Goal: Information Seeking & Learning: Learn about a topic

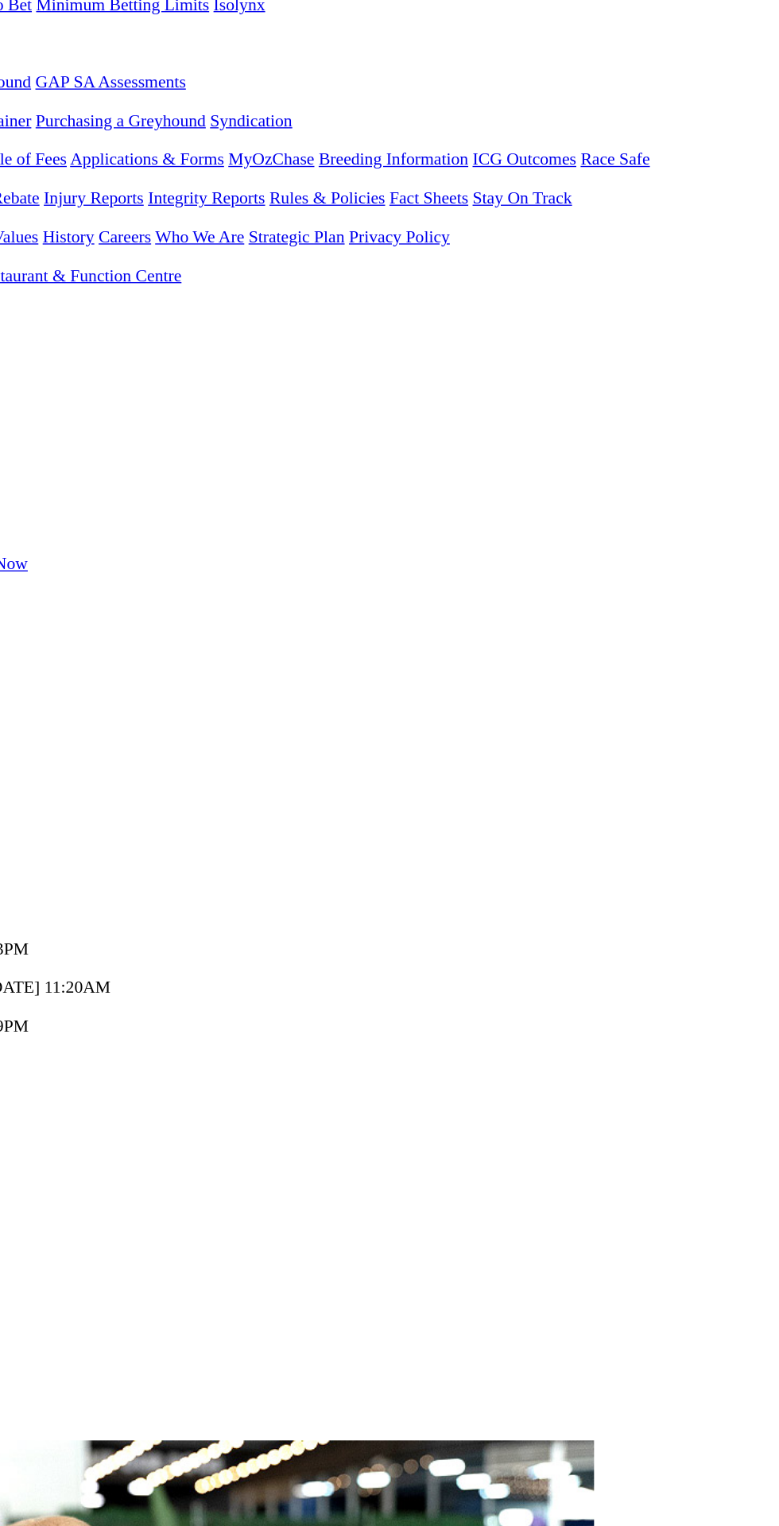
click at [35, 886] on link "F" at bounding box center [31, 893] width 7 height 14
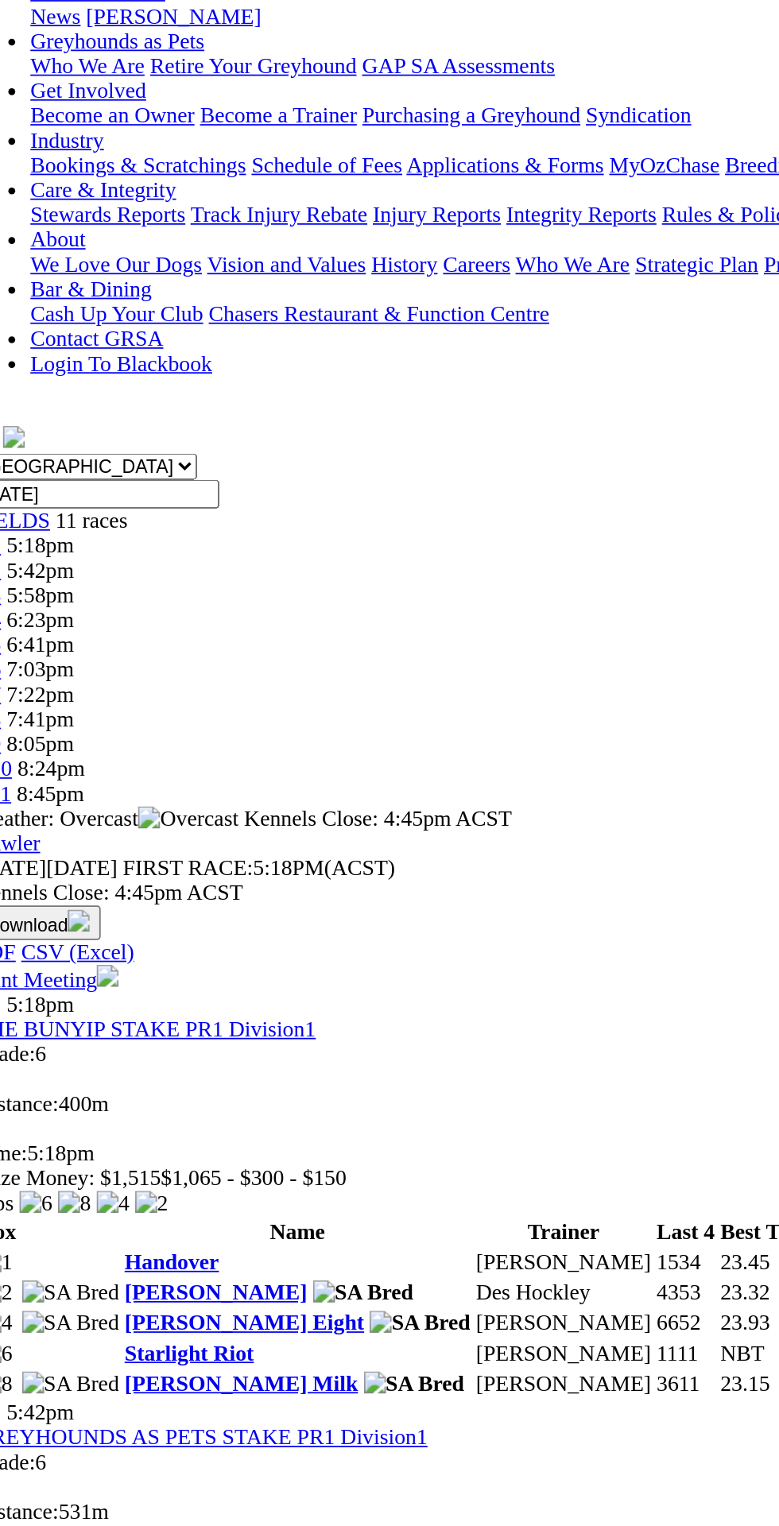
scroll to position [4, 0]
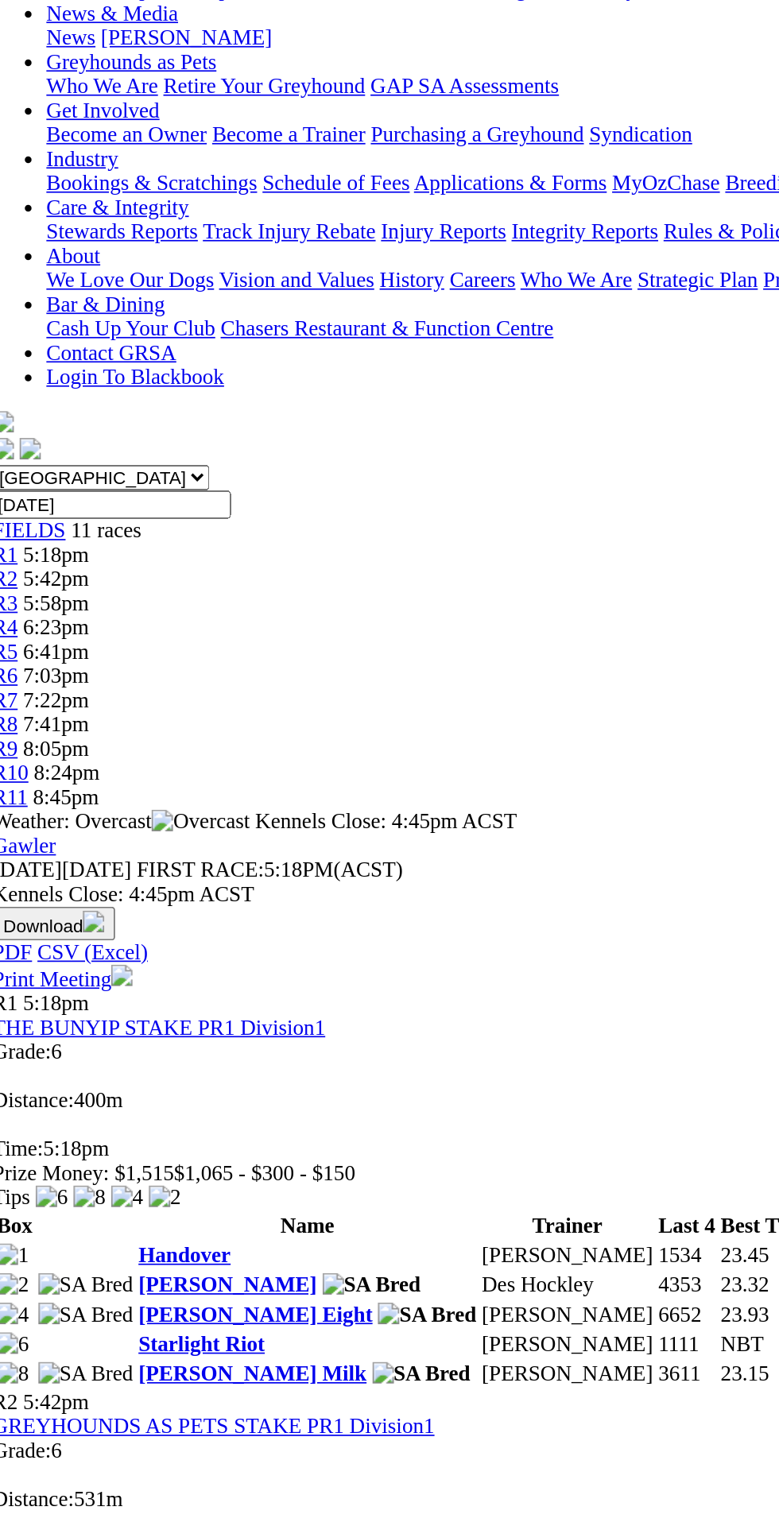
click at [262, 1514] on td "Richard Pearce" at bounding box center [313, 1522] width 103 height 16
click at [262, 1514] on td "[PERSON_NAME]" at bounding box center [313, 1522] width 103 height 16
click at [262, 1514] on td "Richard Pearce" at bounding box center [313, 1522] width 103 height 16
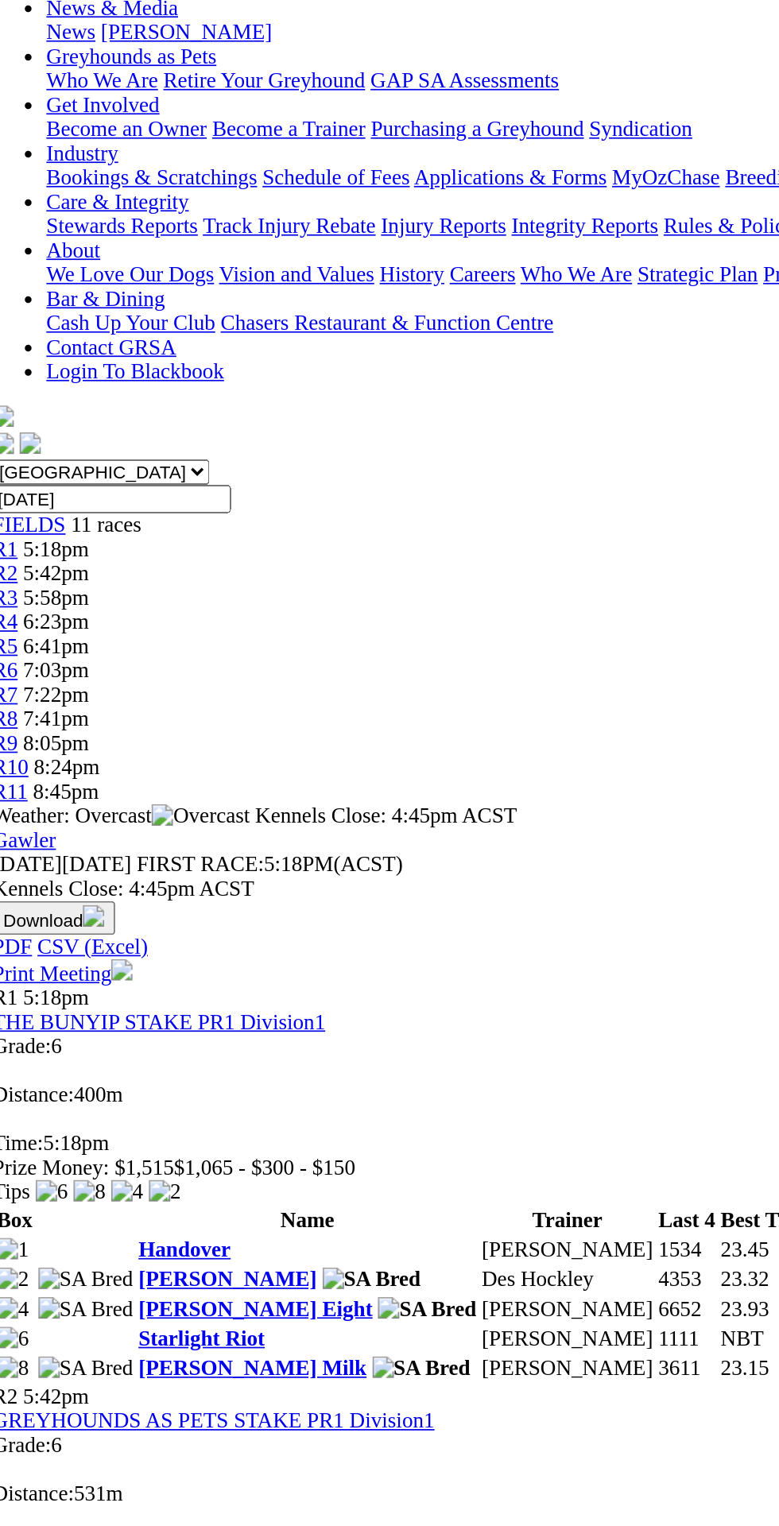
click at [92, 1514] on link "[PERSON_NAME]" at bounding box center [144, 1521] width 105 height 14
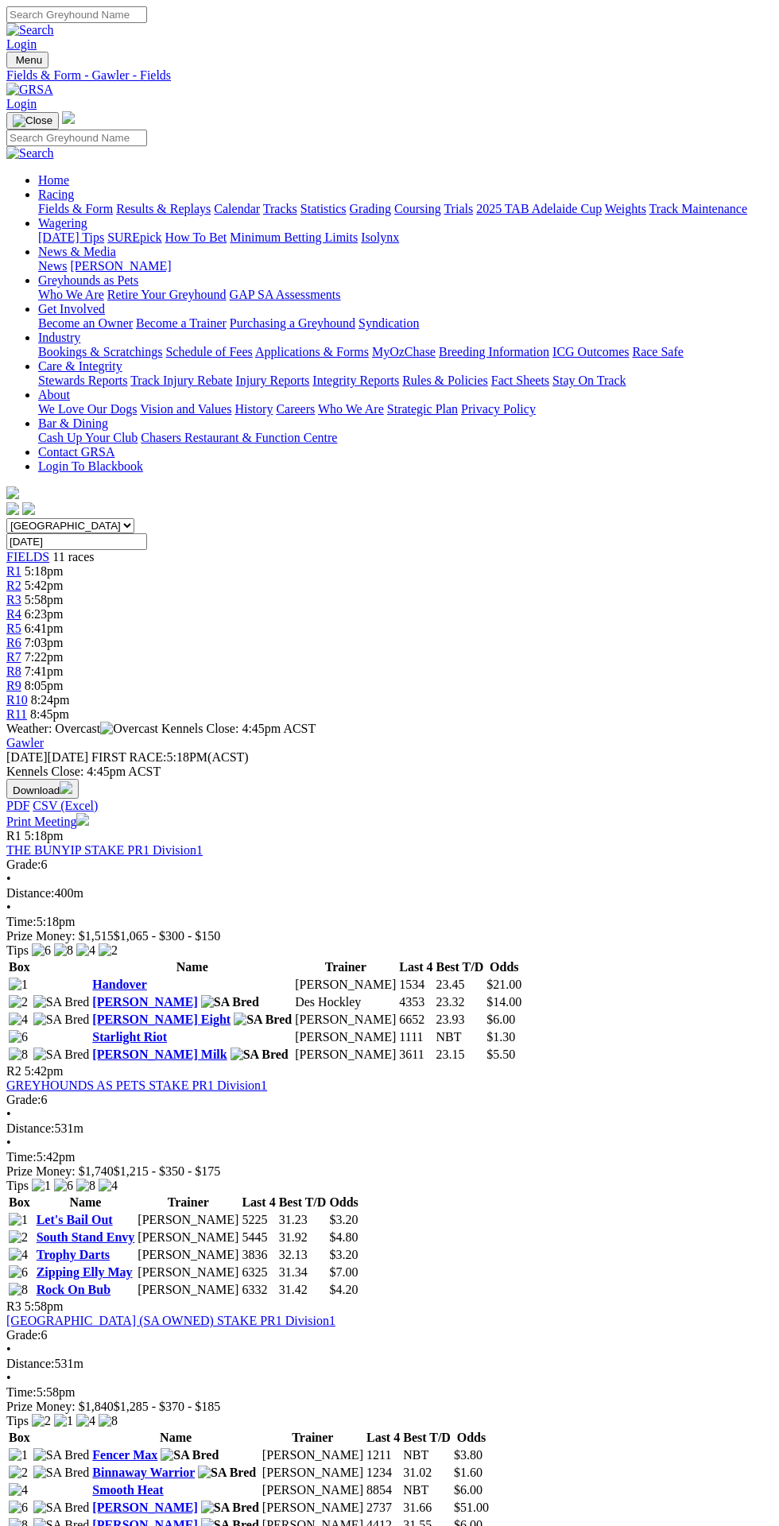
scroll to position [4, 0]
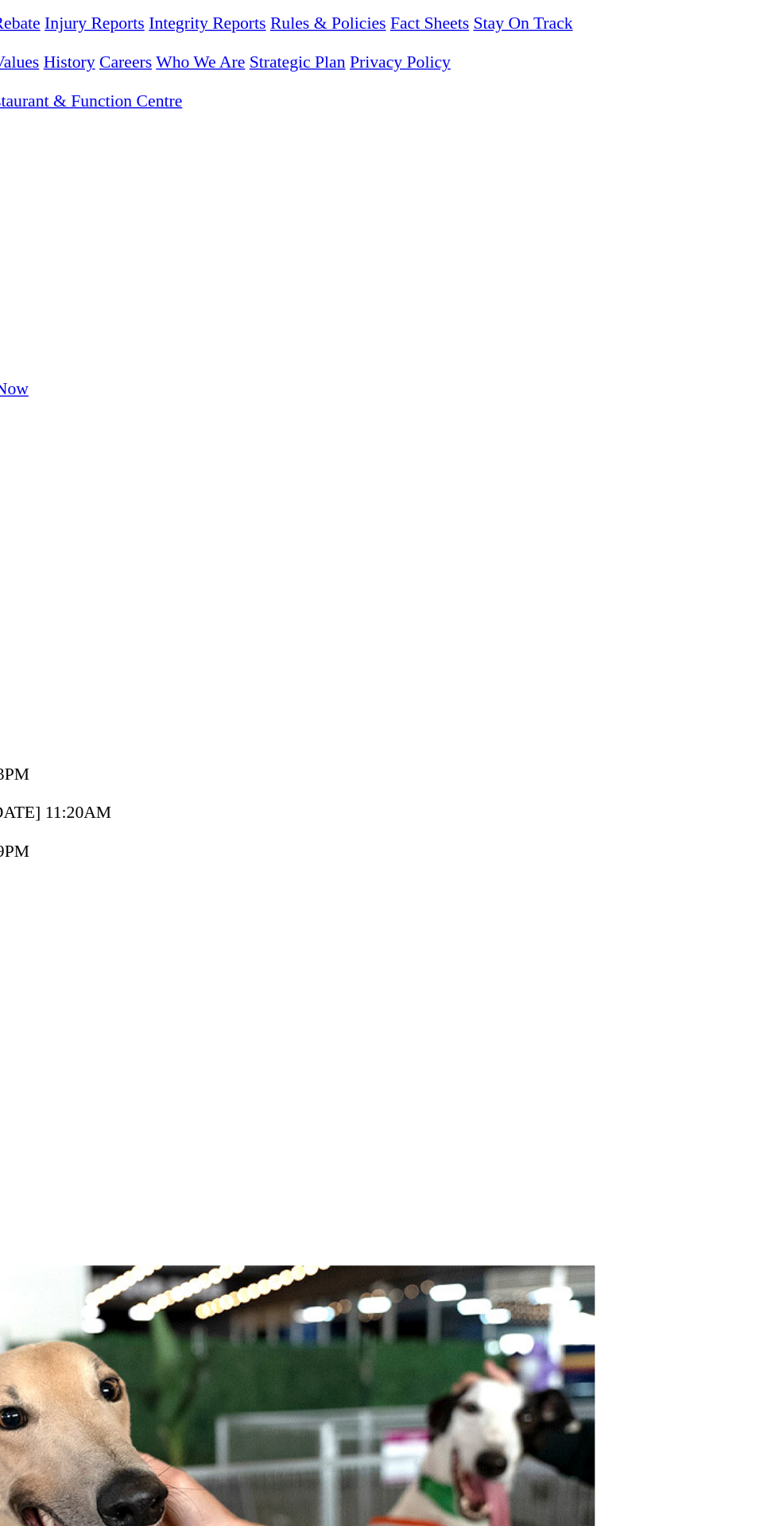
scroll to position [188, 0]
click at [14, 698] on link "E" at bounding box center [10, 705] width 8 height 14
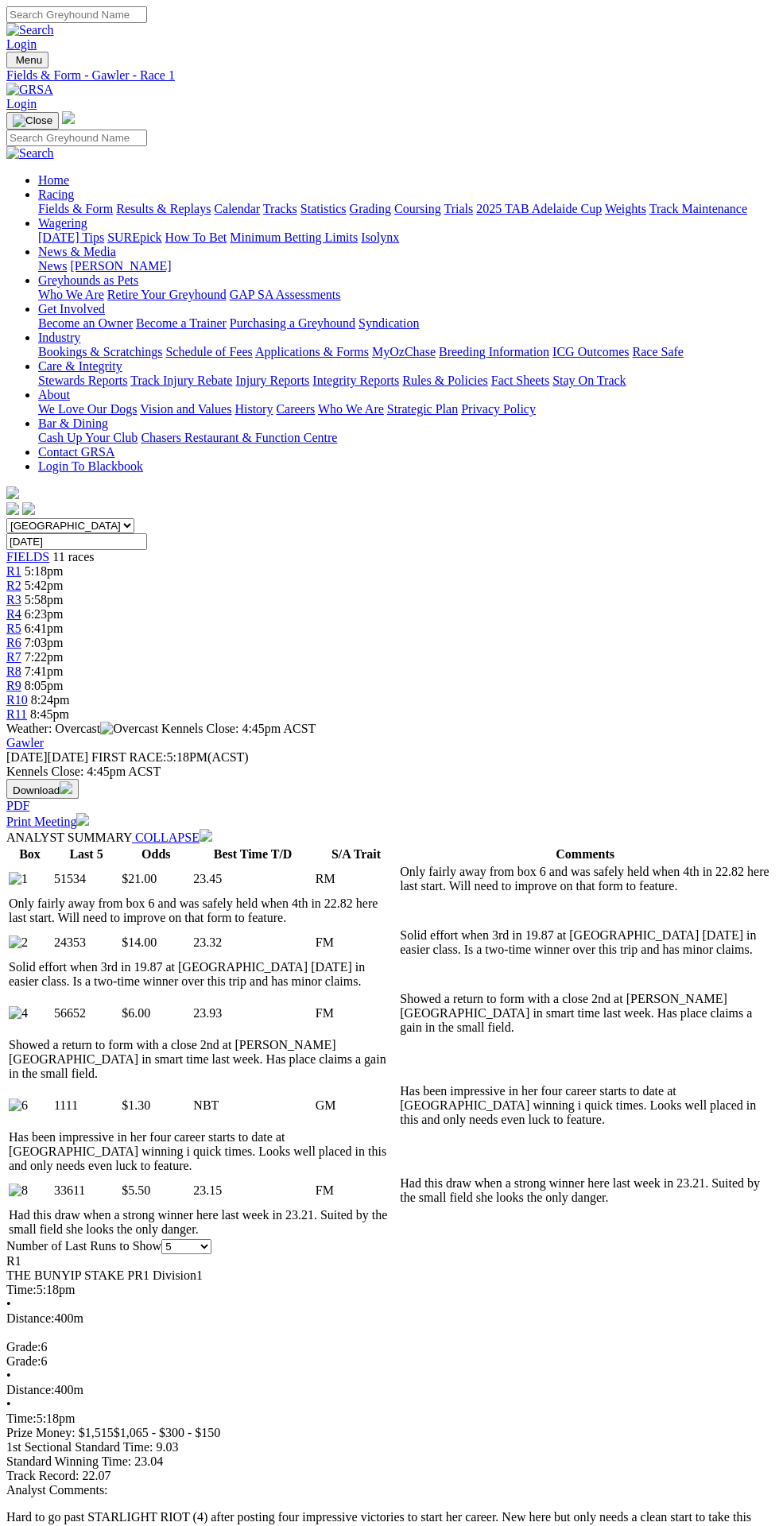
click at [64, 579] on span "5:42pm" at bounding box center [44, 586] width 39 height 14
click at [21, 593] on span "R3" at bounding box center [13, 600] width 15 height 14
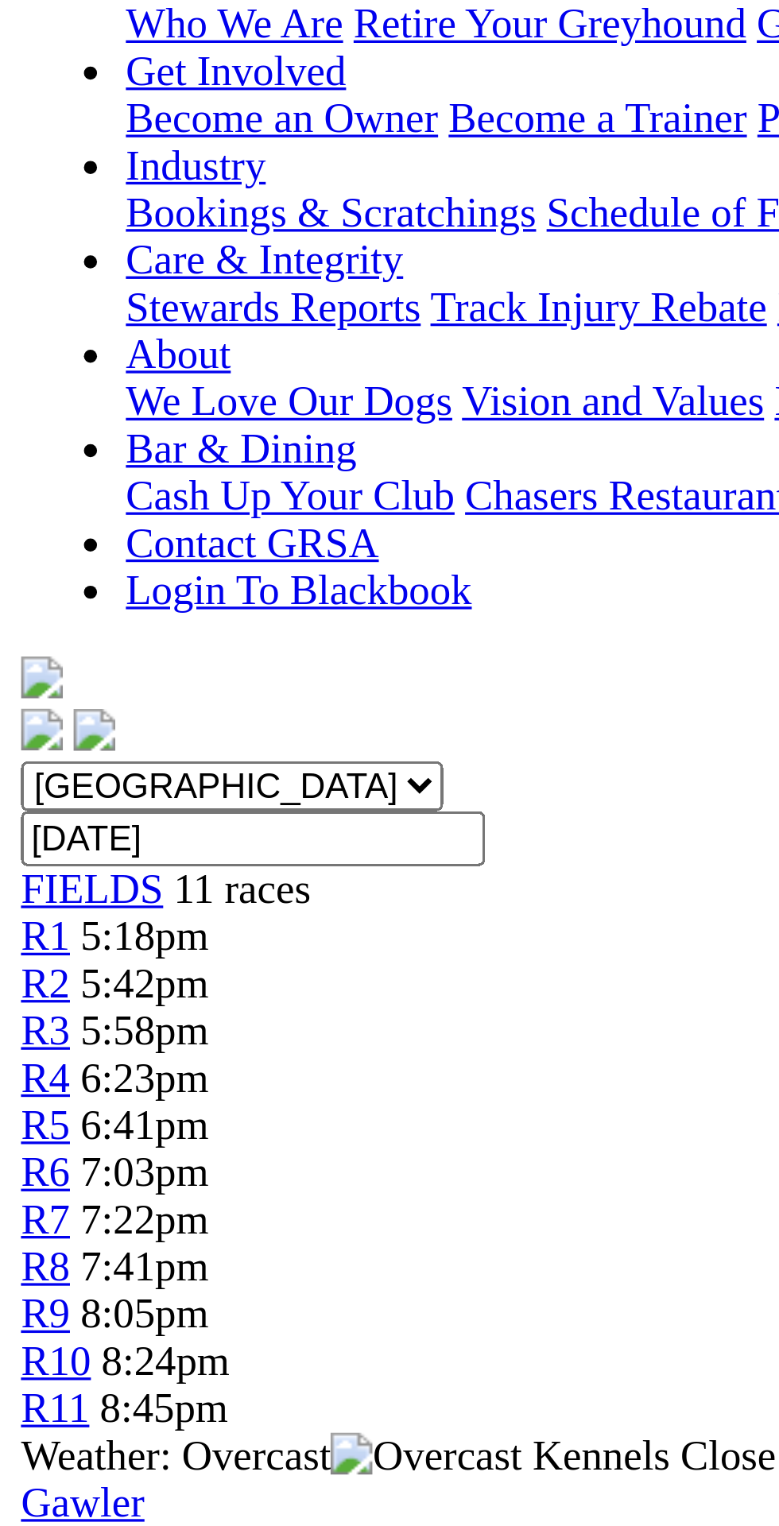
scroll to position [24, 0]
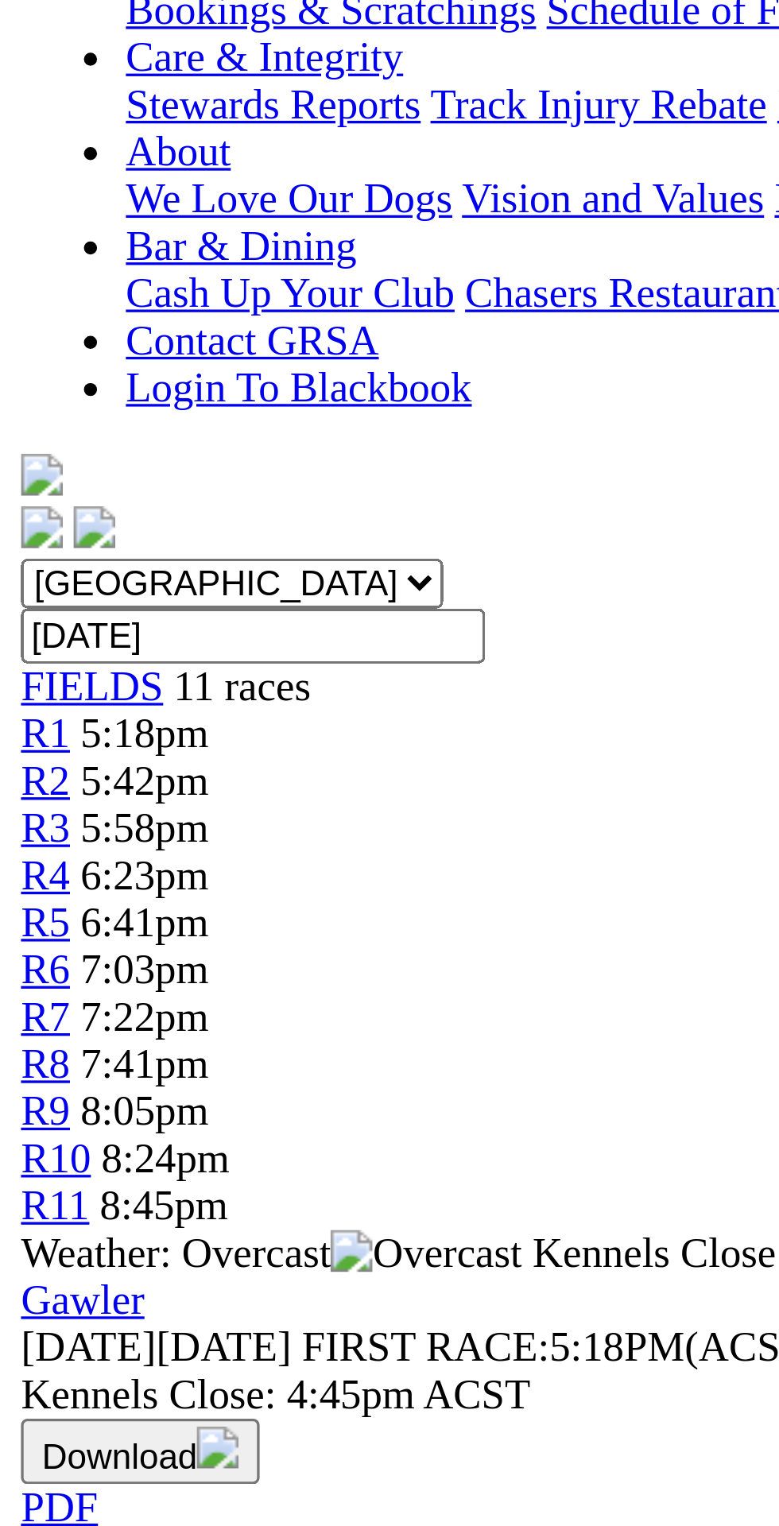
click at [150, 1160] on span "$5.50" at bounding box center [136, 1167] width 29 height 14
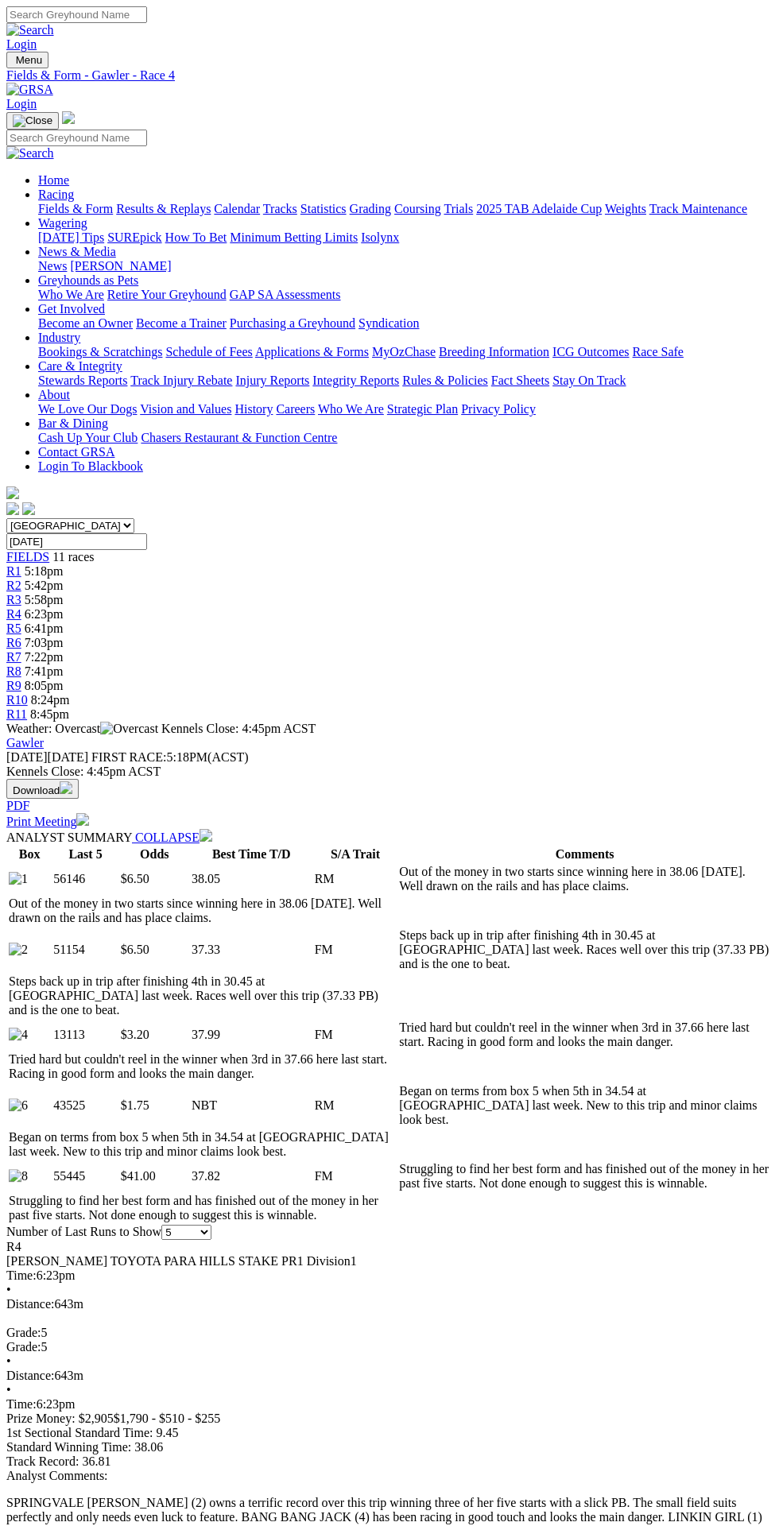
click at [21, 593] on link "R3" at bounding box center [13, 600] width 15 height 14
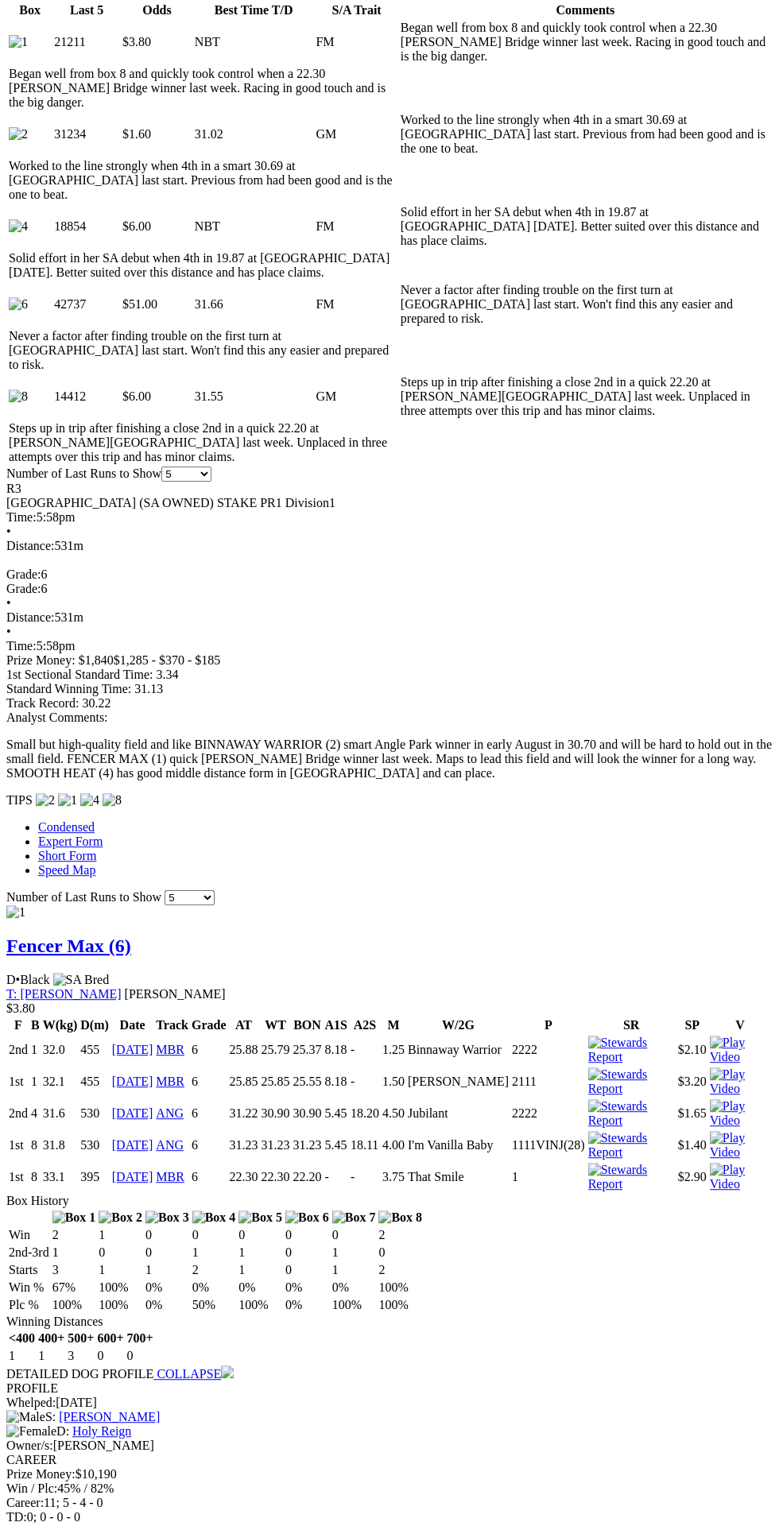
scroll to position [859, 0]
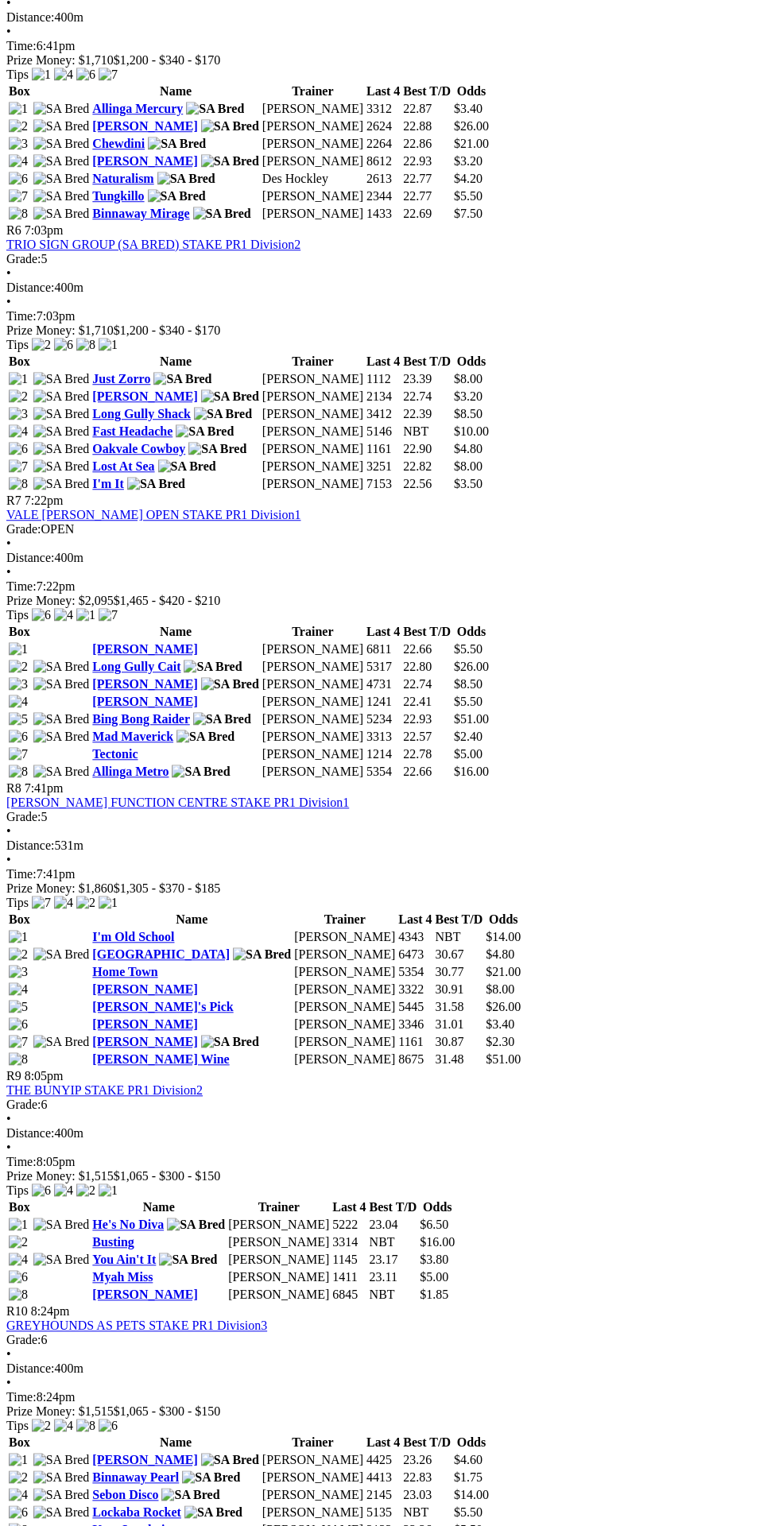
scroll to position [1833, 0]
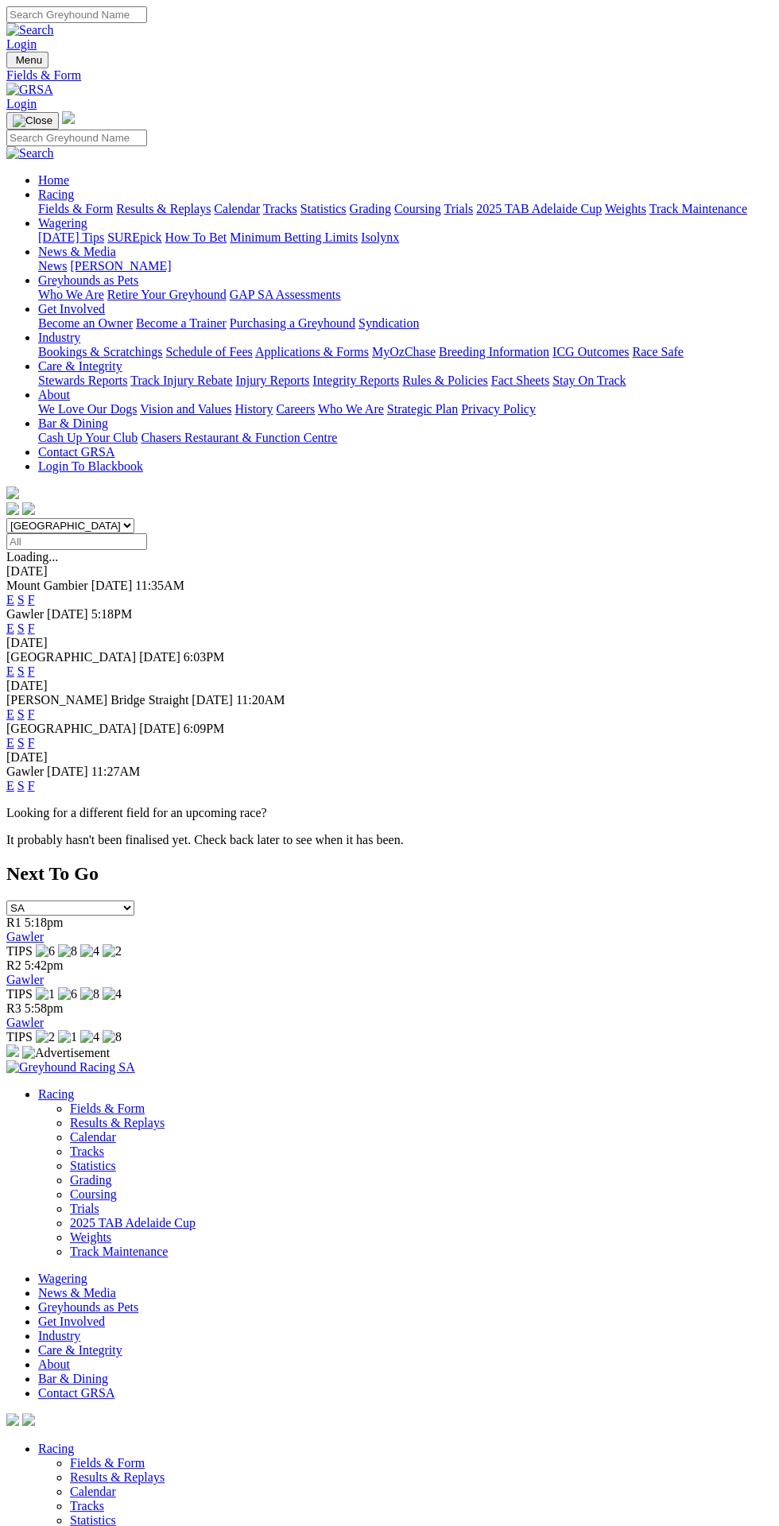
click at [14, 622] on link "E" at bounding box center [10, 629] width 8 height 14
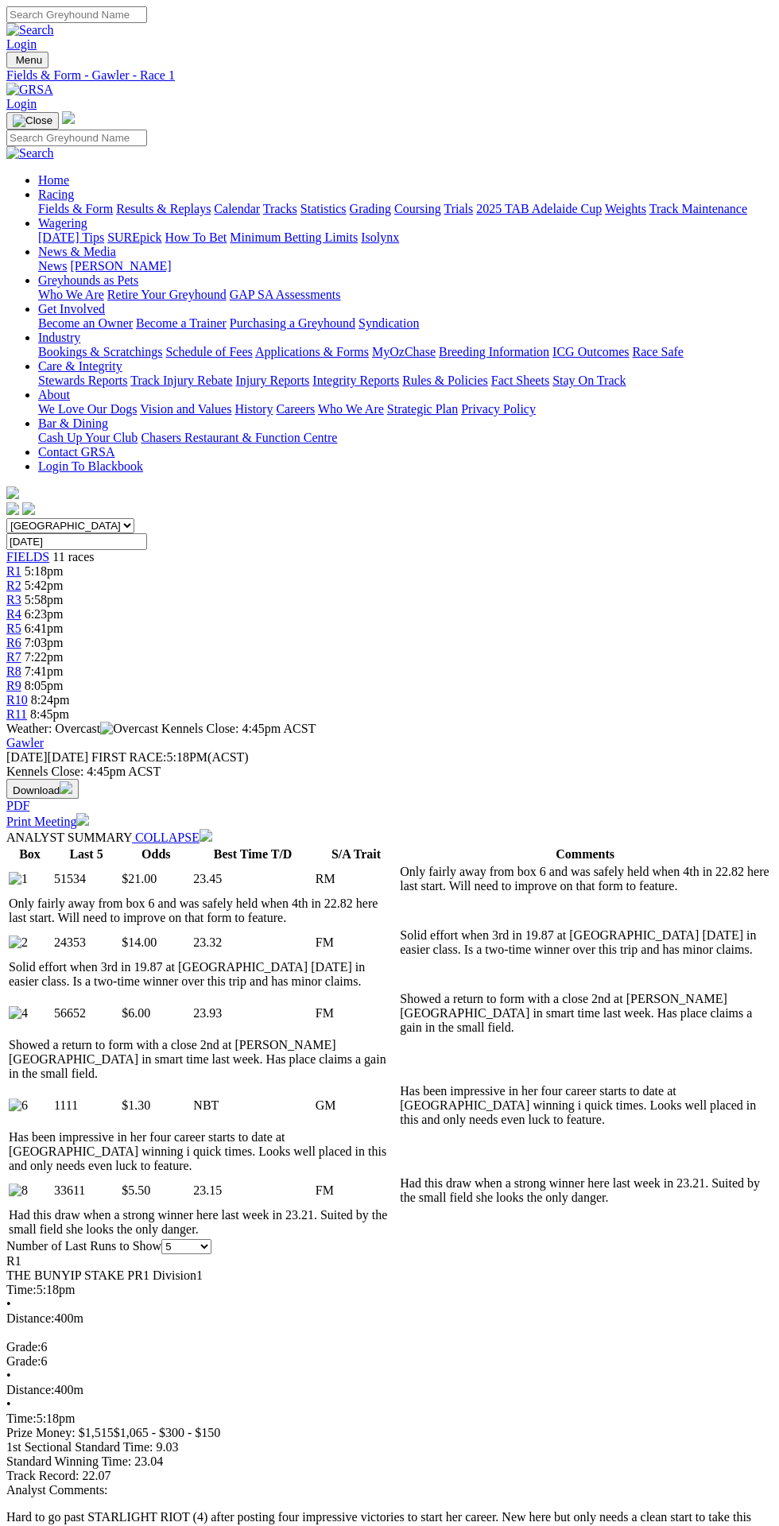
click at [21, 593] on link "R3" at bounding box center [13, 600] width 15 height 14
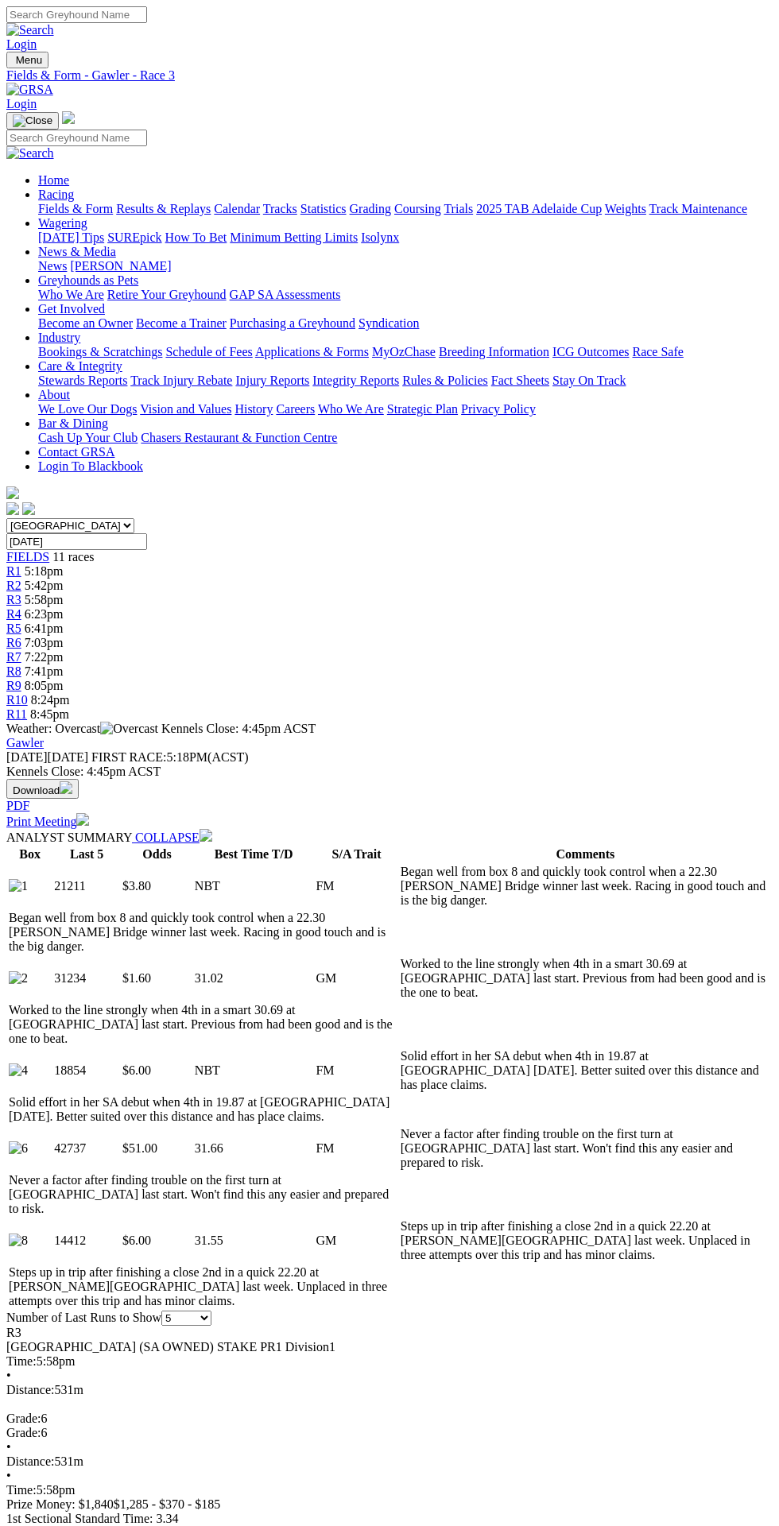
click at [21, 593] on span "R3" at bounding box center [13, 600] width 15 height 14
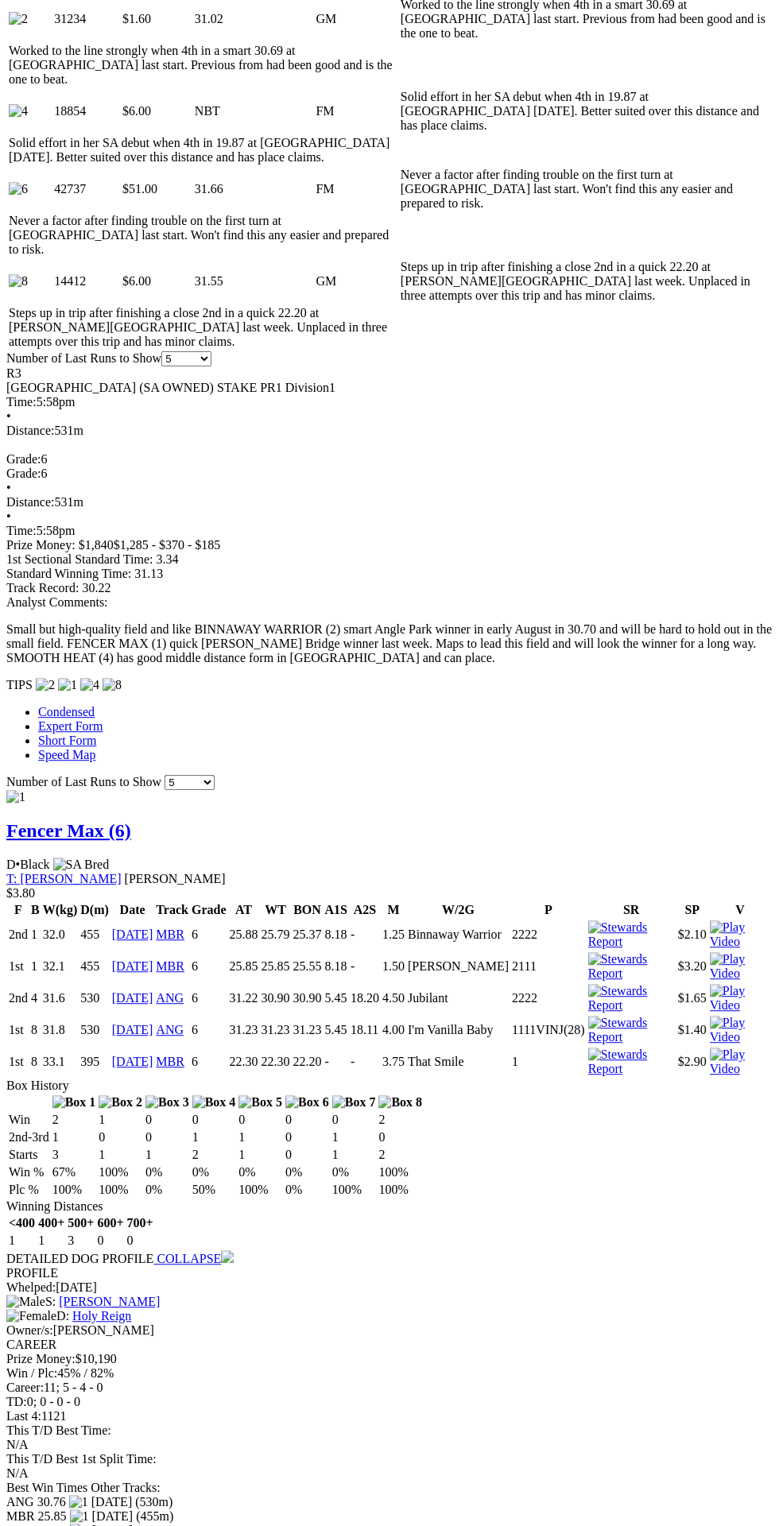
scroll to position [948, 0]
